Goal: Contribute content

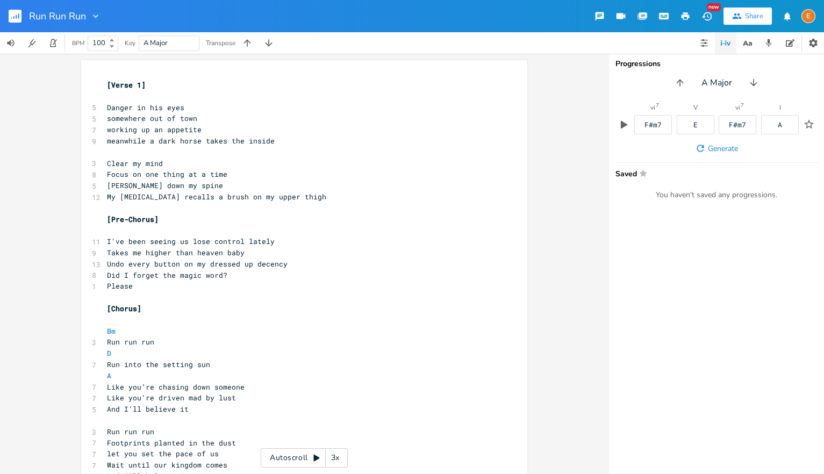
click at [288, 266] on pre "Undo every button on my dressed up decency" at bounding box center [299, 264] width 388 height 11
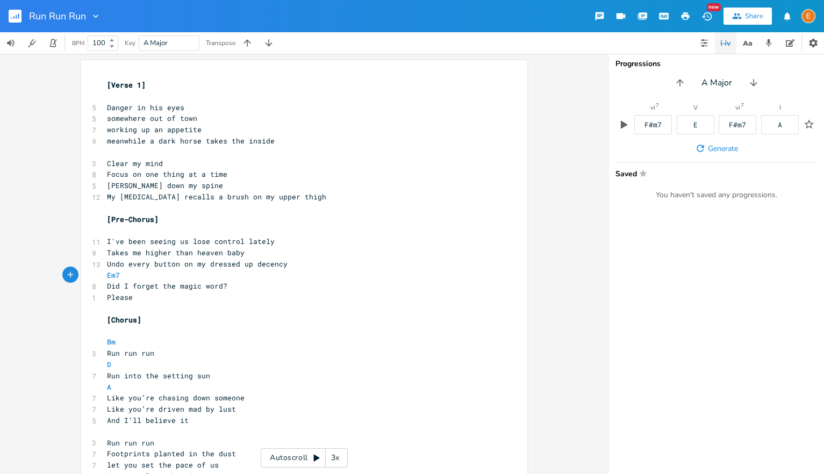
scroll to position [0, 25]
type textarea "Em7 Gmaj7"
click at [303, 259] on pre "Undo every button on my dressed up decency" at bounding box center [299, 264] width 388 height 11
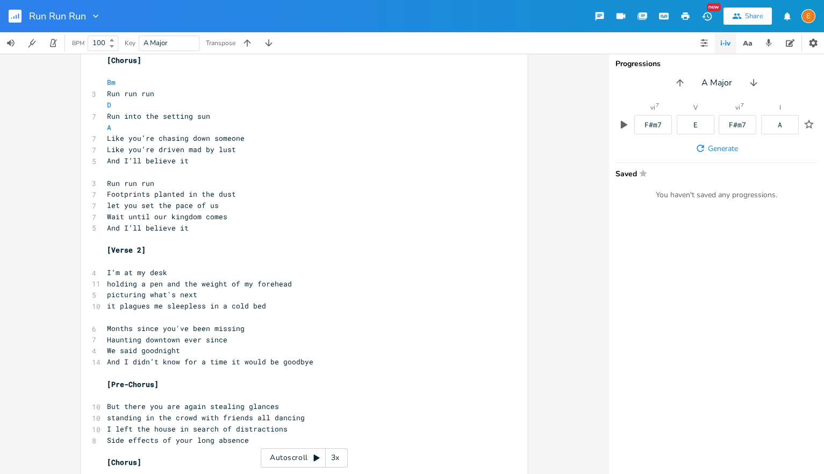
scroll to position [0, 0]
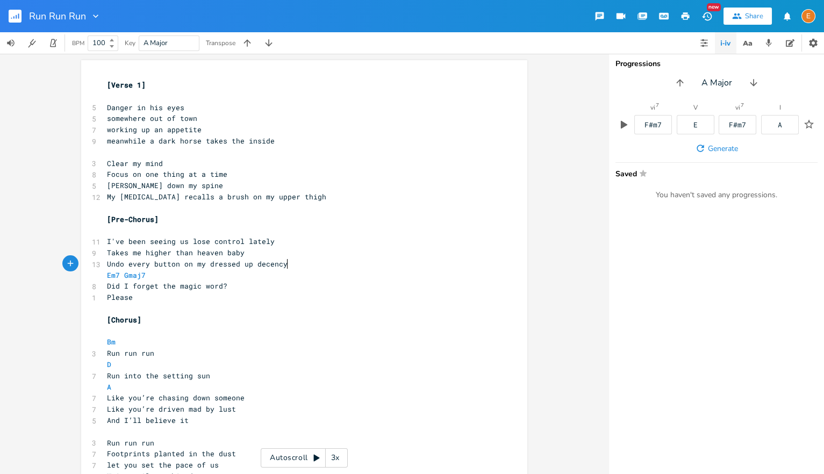
click at [340, 457] on div "3x" at bounding box center [335, 457] width 19 height 19
click at [334, 460] on div "4x" at bounding box center [335, 457] width 19 height 19
click at [334, 460] on div "5x" at bounding box center [335, 457] width 19 height 19
click at [334, 460] on div "1x" at bounding box center [335, 457] width 19 height 19
click at [316, 459] on icon at bounding box center [316, 458] width 6 height 7
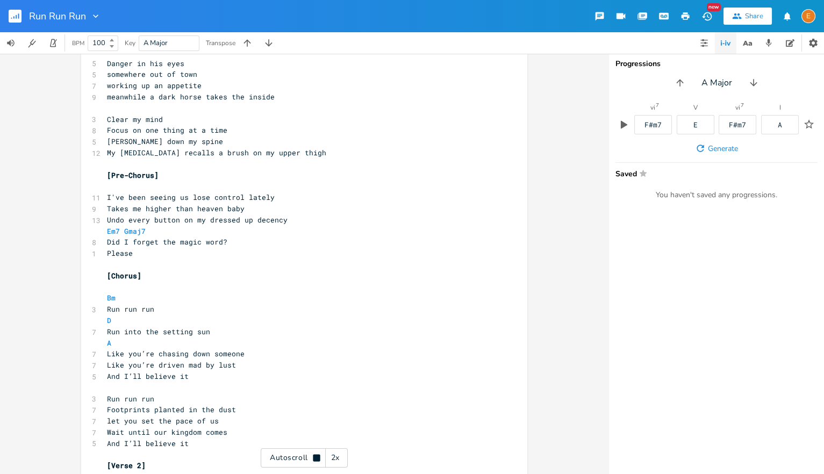
click at [310, 456] on div "Autoscroll 2x" at bounding box center [304, 457] width 87 height 19
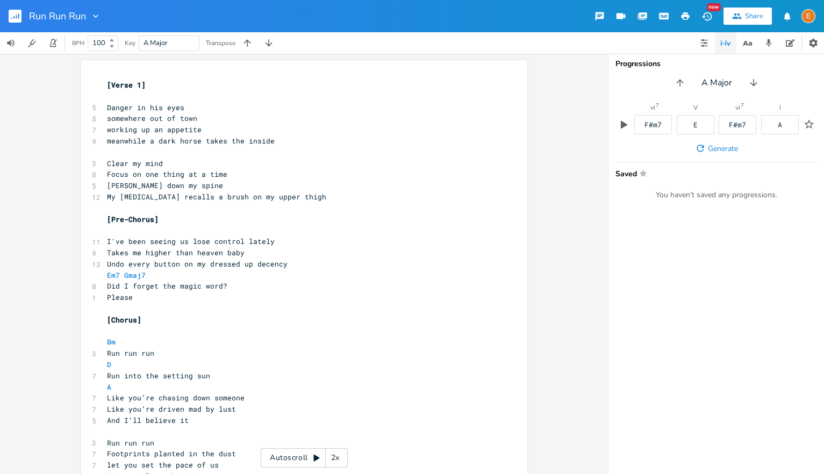
click at [311, 457] on div "Autoscroll 2x" at bounding box center [304, 457] width 87 height 19
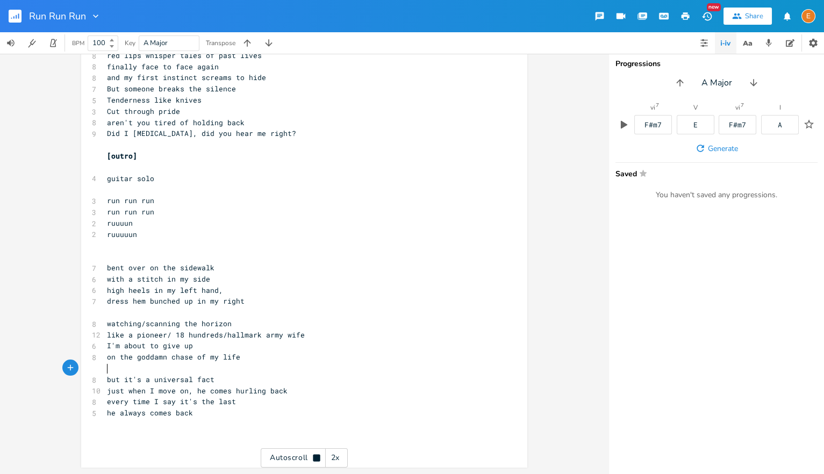
click at [162, 370] on pre "​" at bounding box center [299, 368] width 388 height 11
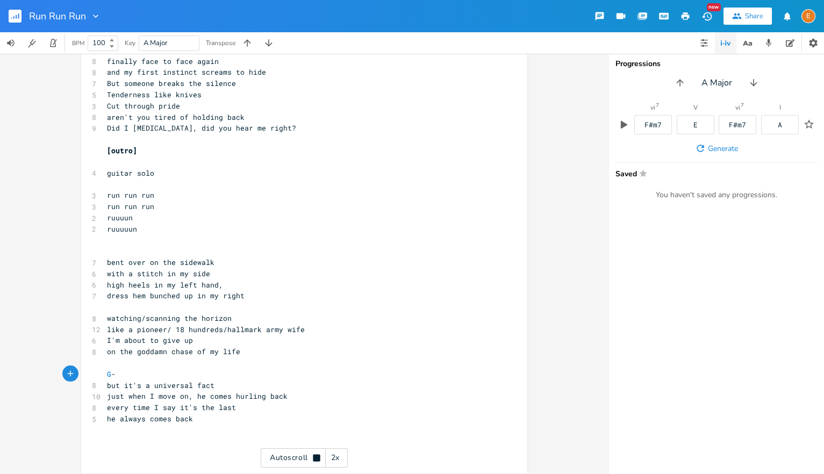
scroll to position [0, 15]
type textarea "G-A-"
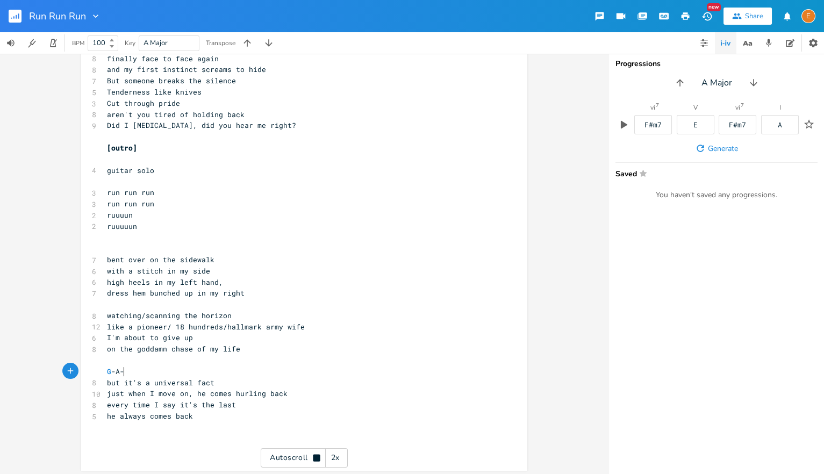
type textarea "g"
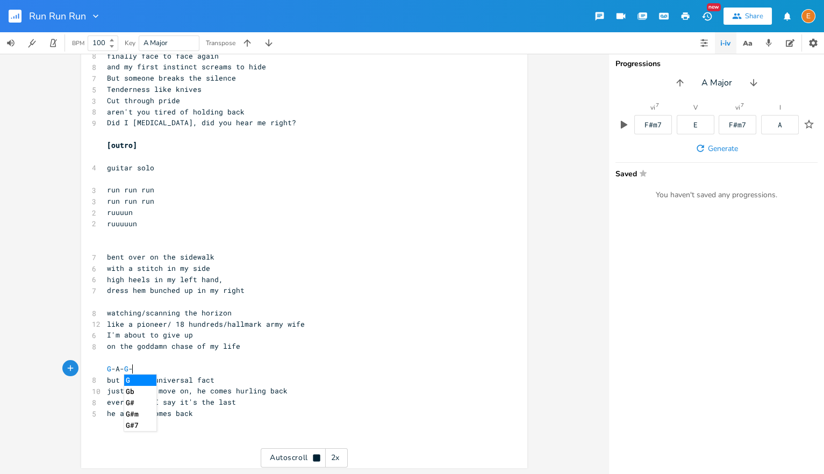
scroll to position [0, 9]
type textarea "G-A"
drag, startPoint x: 170, startPoint y: 345, endPoint x: 212, endPoint y: 329, distance: 44.9
click at [170, 345] on span "on the goddamn chase of my life" at bounding box center [173, 346] width 133 height 10
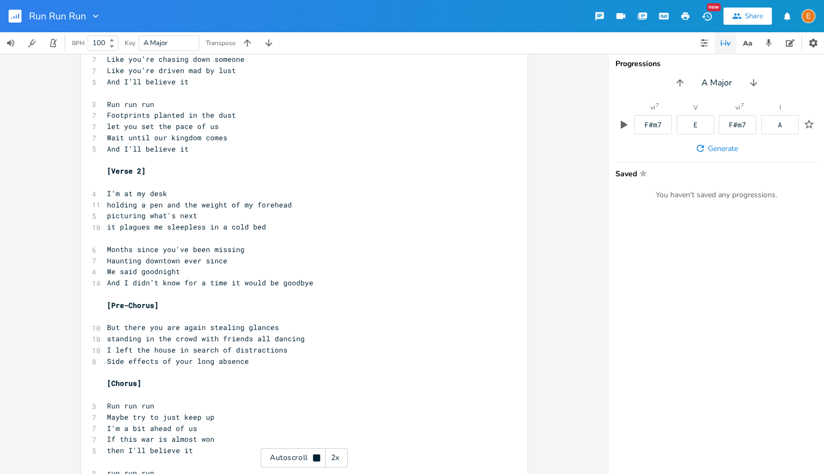
scroll to position [339, 0]
click at [317, 457] on icon at bounding box center [316, 457] width 7 height 7
drag, startPoint x: 205, startPoint y: 216, endPoint x: 77, endPoint y: 215, distance: 127.4
click at [77, 215] on div "picturing what's next x [Verse 1] ​ 5 Danger in his eyes 5 somewhere out of tow…" at bounding box center [304, 264] width 609 height 420
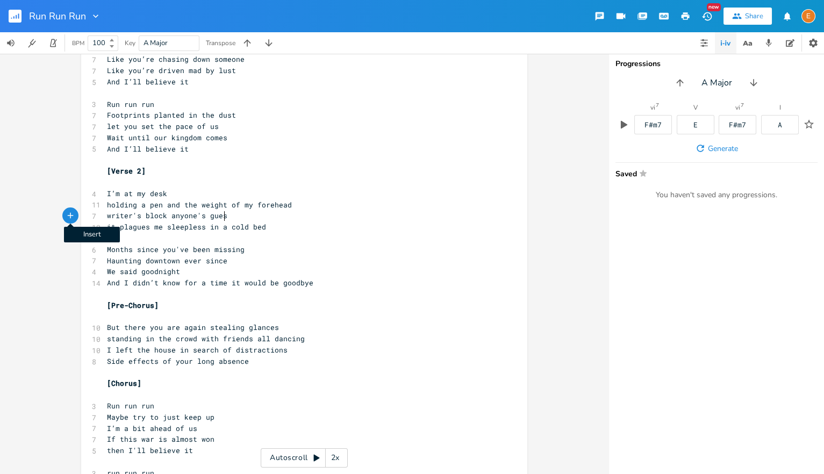
type textarea "writer's block anyone's guess"
click at [111, 204] on span "holding a pen and the weight of my forehead" at bounding box center [199, 205] width 185 height 10
type textarea "it"
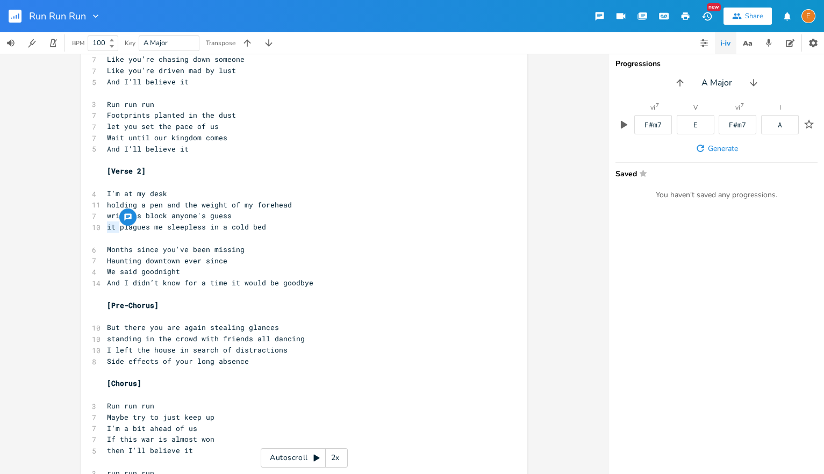
drag, startPoint x: 120, startPoint y: 224, endPoint x: 101, endPoint y: 226, distance: 19.4
click at [101, 226] on div "it x [Verse 1] ​ 5 Danger in his eyes 5 somewhere out of town 7 working up an a…" at bounding box center [304, 365] width 446 height 1287
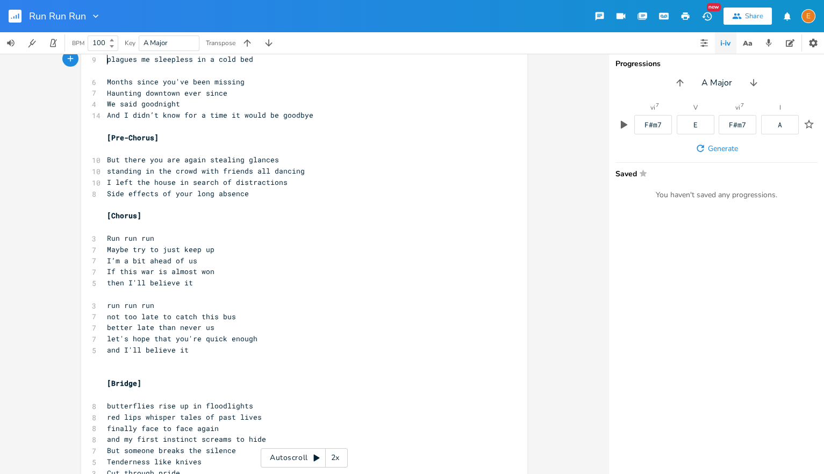
scroll to position [0, 0]
